Goal: Task Accomplishment & Management: Manage account settings

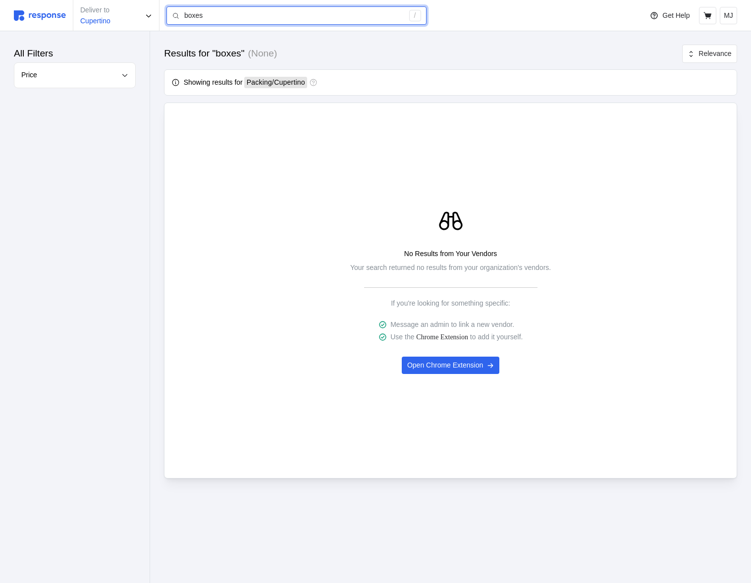
click at [232, 14] on input "boxes" at bounding box center [294, 16] width 220 height 18
click at [726, 20] on p "MJ" at bounding box center [728, 15] width 9 height 11
click at [681, 59] on p "Logout" at bounding box center [698, 57] width 63 height 11
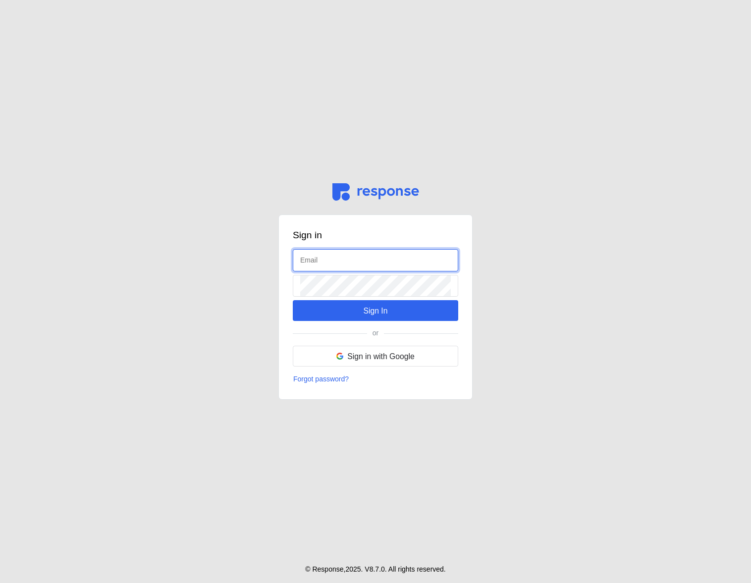
click at [359, 258] on input "text" at bounding box center [375, 260] width 151 height 21
type input "admin@tryresponse.com"
